Goal: Find contact information: Find contact information

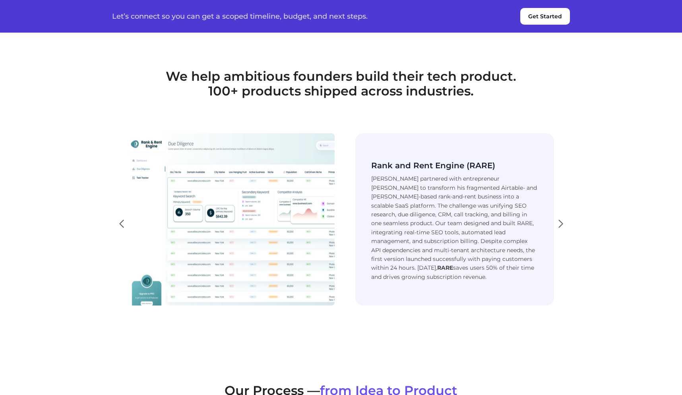
scroll to position [1317, 0]
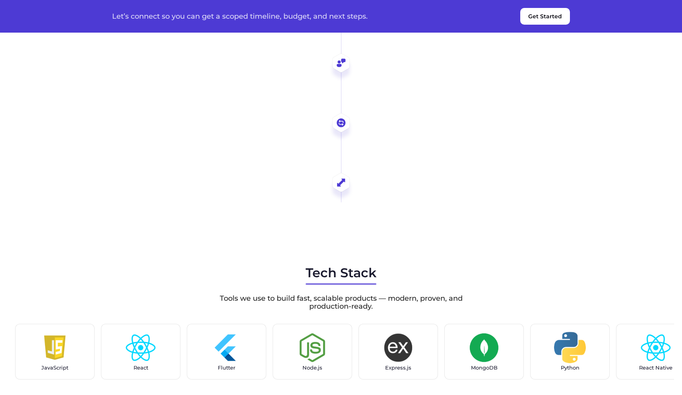
scroll to position [3376, 0]
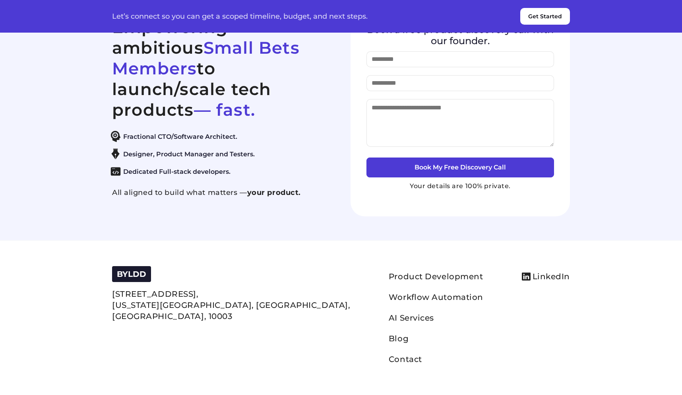
click at [269, 148] on ul "Fractional CTO/Software Architect. Designer, Product Manager and Testers. Dedic…" at bounding box center [217, 154] width 219 height 46
click at [301, 168] on ul "Fractional CTO/Software Architect. Designer, Product Manager and Testers. Dedic…" at bounding box center [217, 154] width 219 height 46
drag, startPoint x: 113, startPoint y: 308, endPoint x: 203, endPoint y: 316, distance: 90.6
click at [203, 316] on div "BYLDD [STREET_ADDRESS][US_STATE] Product Development Workflow Automation AI Ser…" at bounding box center [341, 317] width 458 height 103
copy p "[STREET_ADDRESS][US_STATE],"
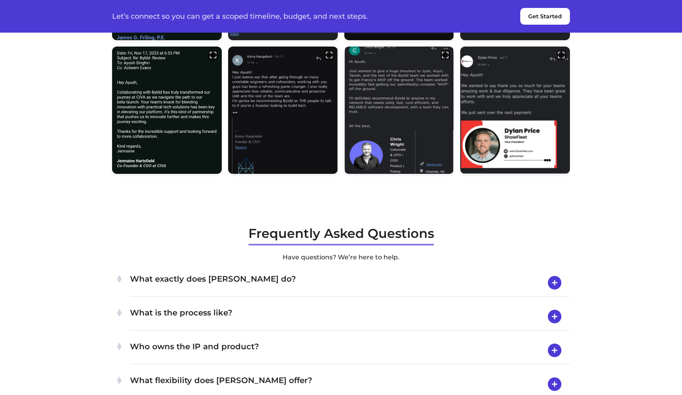
click at [638, 125] on section "Founders are RAVING about us. Jamie Friling Mulhern + Kulp Structural Engg. Dre…" at bounding box center [341, 18] width 682 height 361
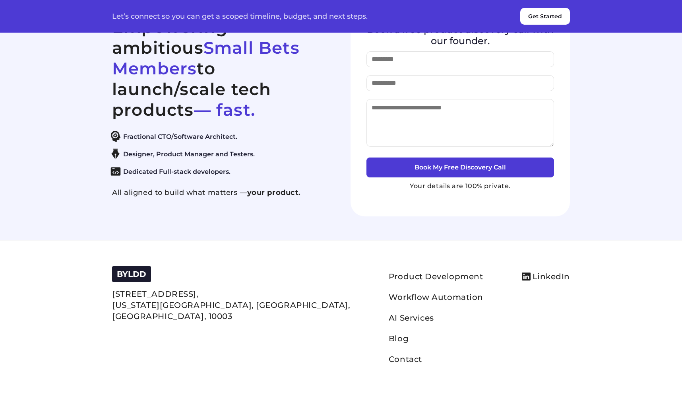
scroll to position [3391, 0]
click at [598, 187] on section "Empowering ambitious Small Bets Members to launch/scale tech products — fast. F…" at bounding box center [341, 112] width 682 height 256
